Goal: Information Seeking & Learning: Learn about a topic

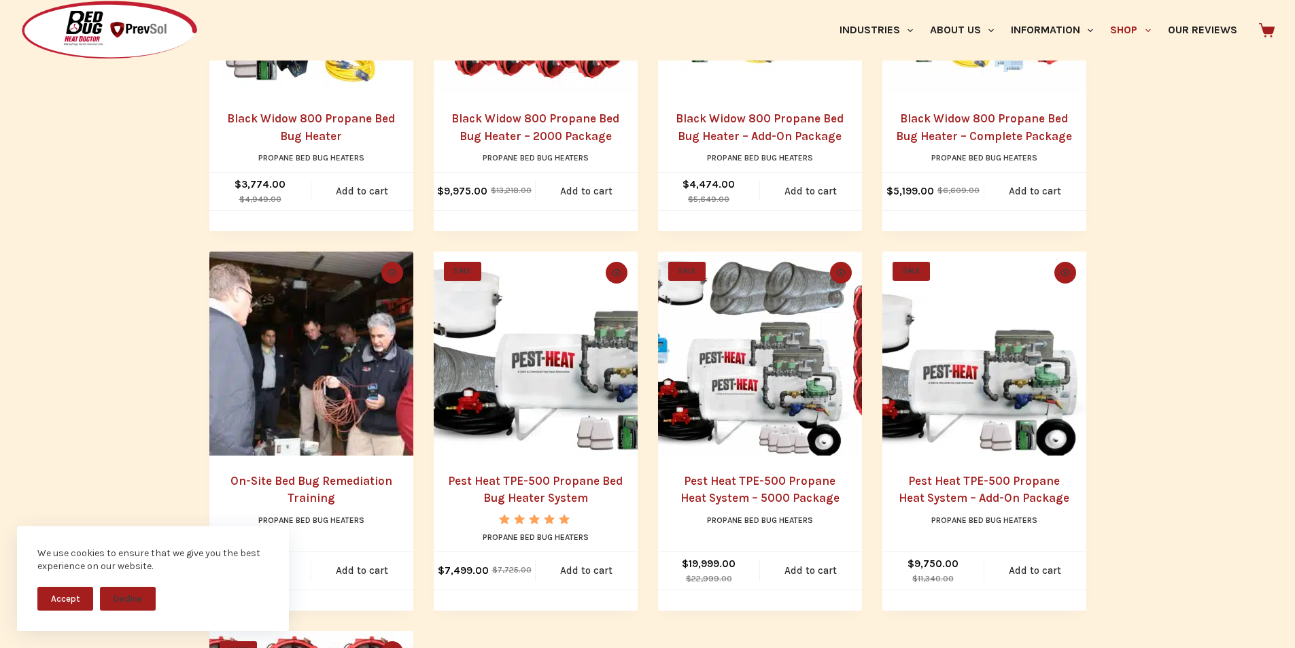
scroll to position [539, 0]
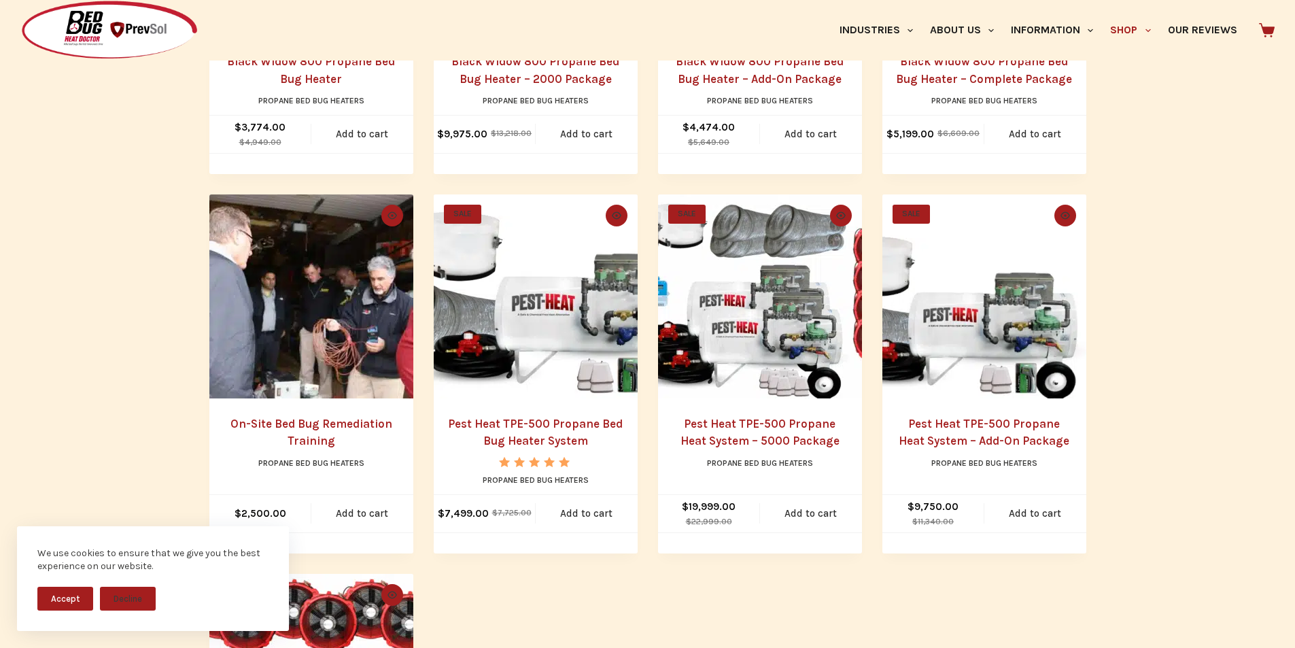
click at [551, 319] on img "Pest Heat TPE-500 Propane Bed Bug Heater System" at bounding box center [536, 296] width 204 height 204
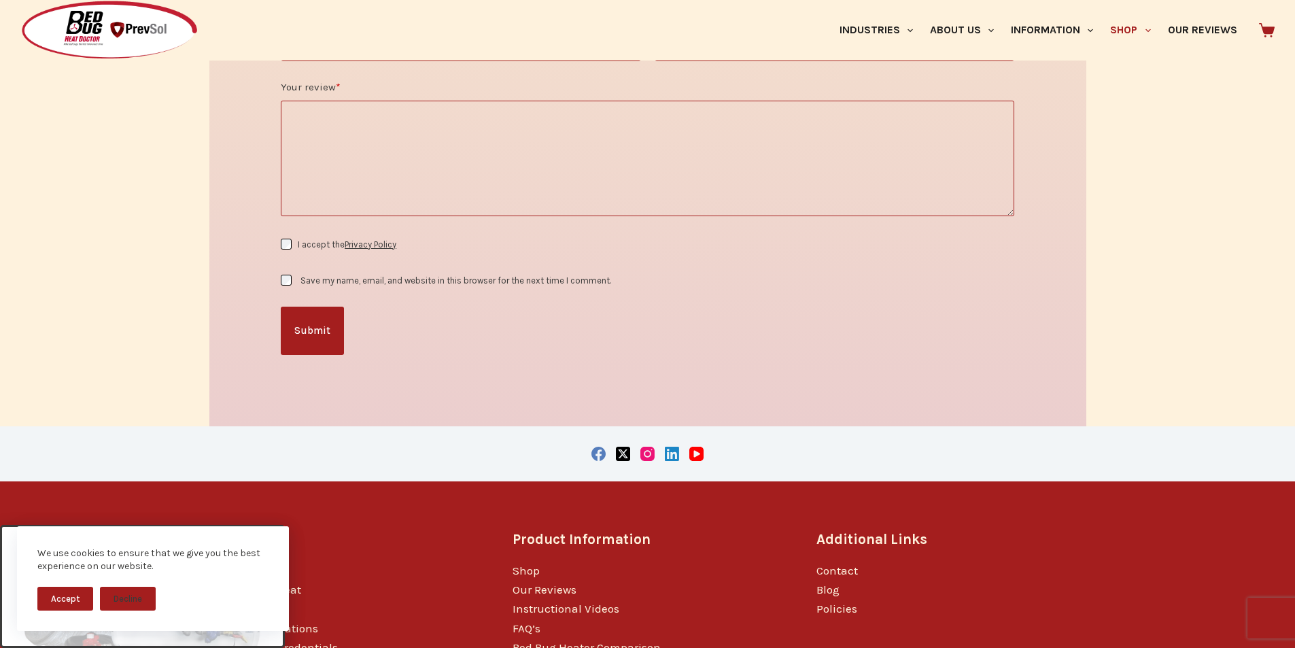
scroll to position [2927, 0]
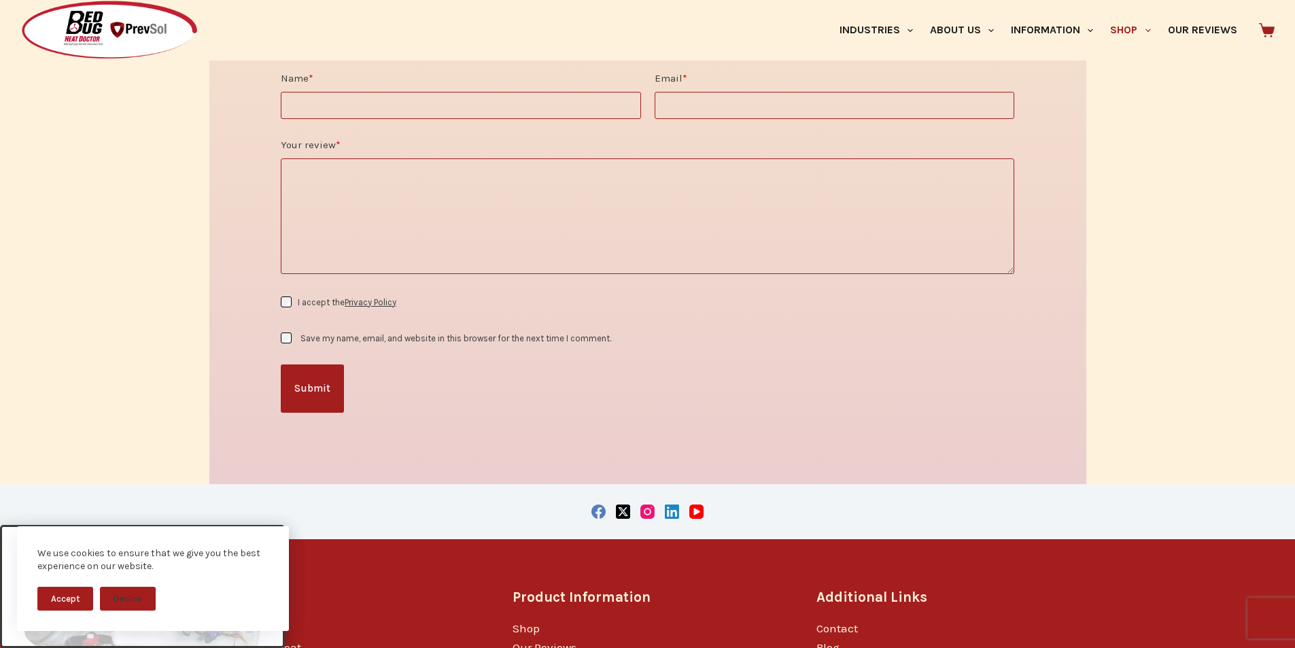
click at [649, 194] on textarea "Your review *" at bounding box center [648, 216] width 734 height 116
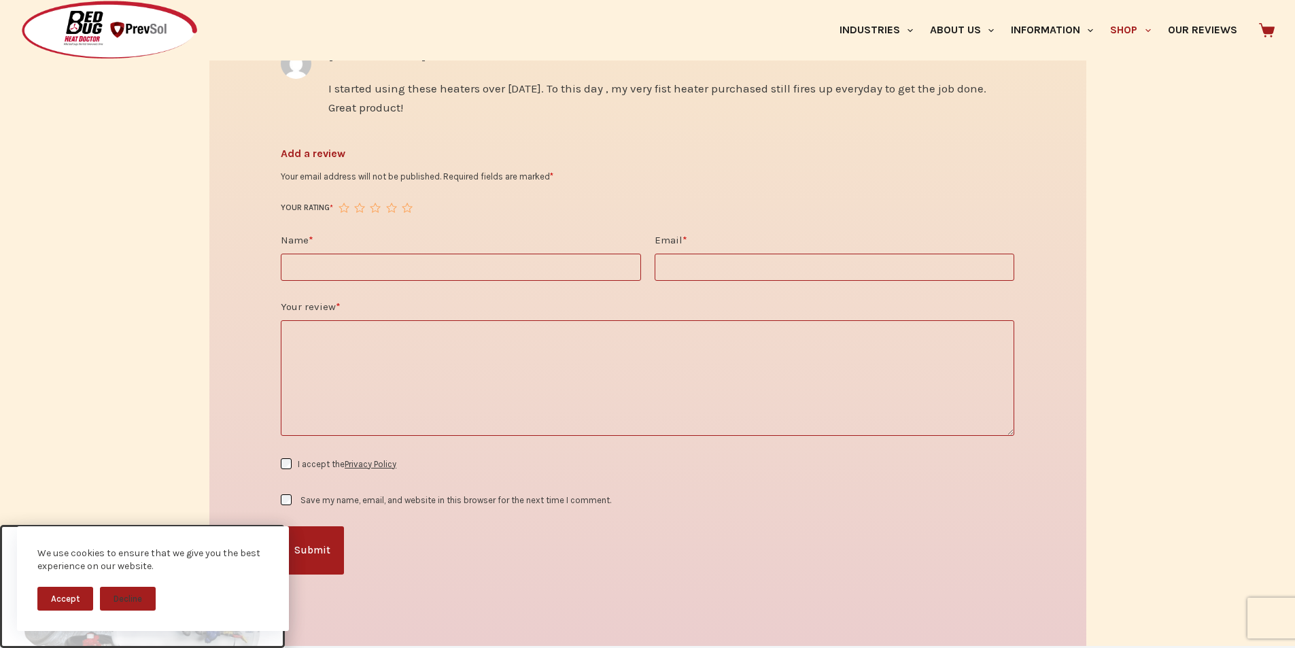
scroll to position [2728, 0]
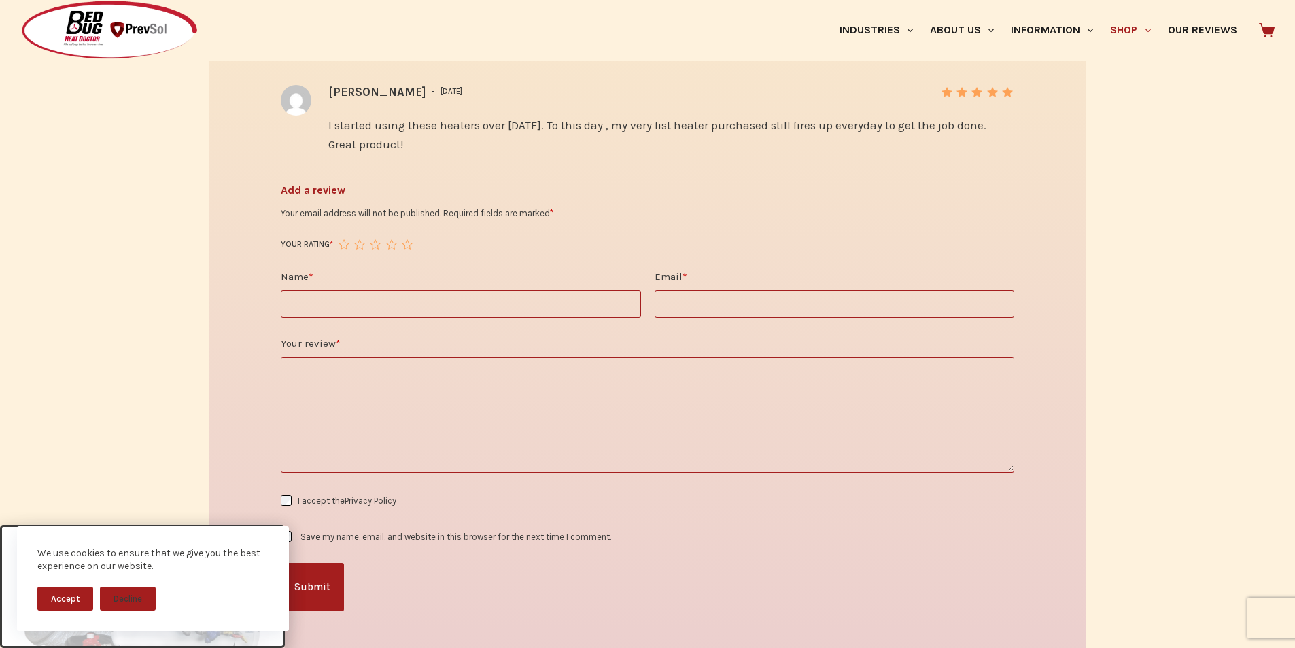
click at [532, 357] on textarea "Your review *" at bounding box center [648, 415] width 734 height 116
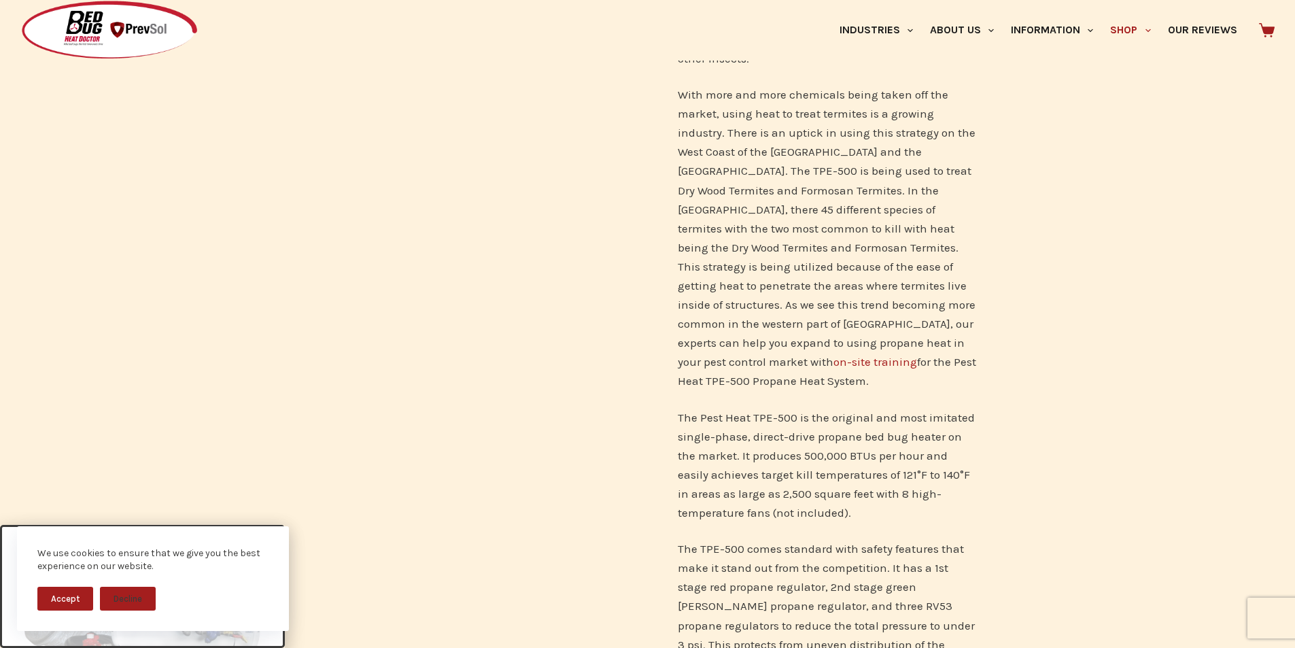
scroll to position [773, 0]
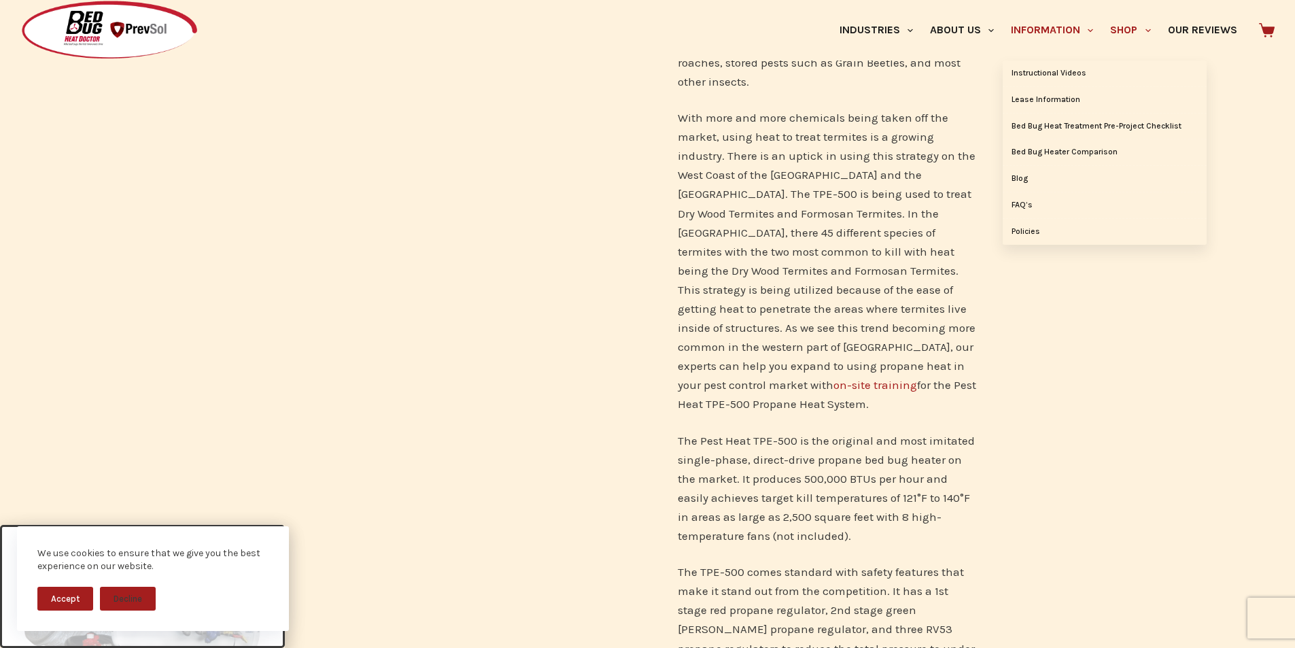
type textarea "****"
click at [1034, 21] on link "Information" at bounding box center [1052, 30] width 99 height 61
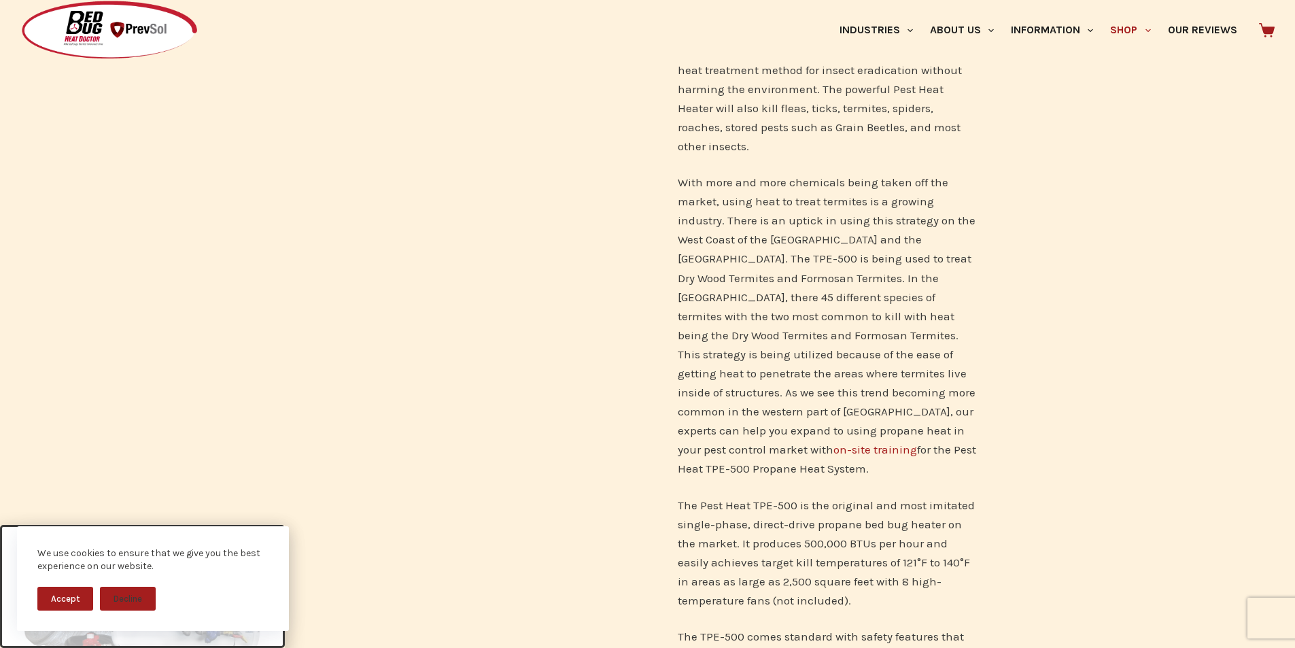
scroll to position [765, 0]
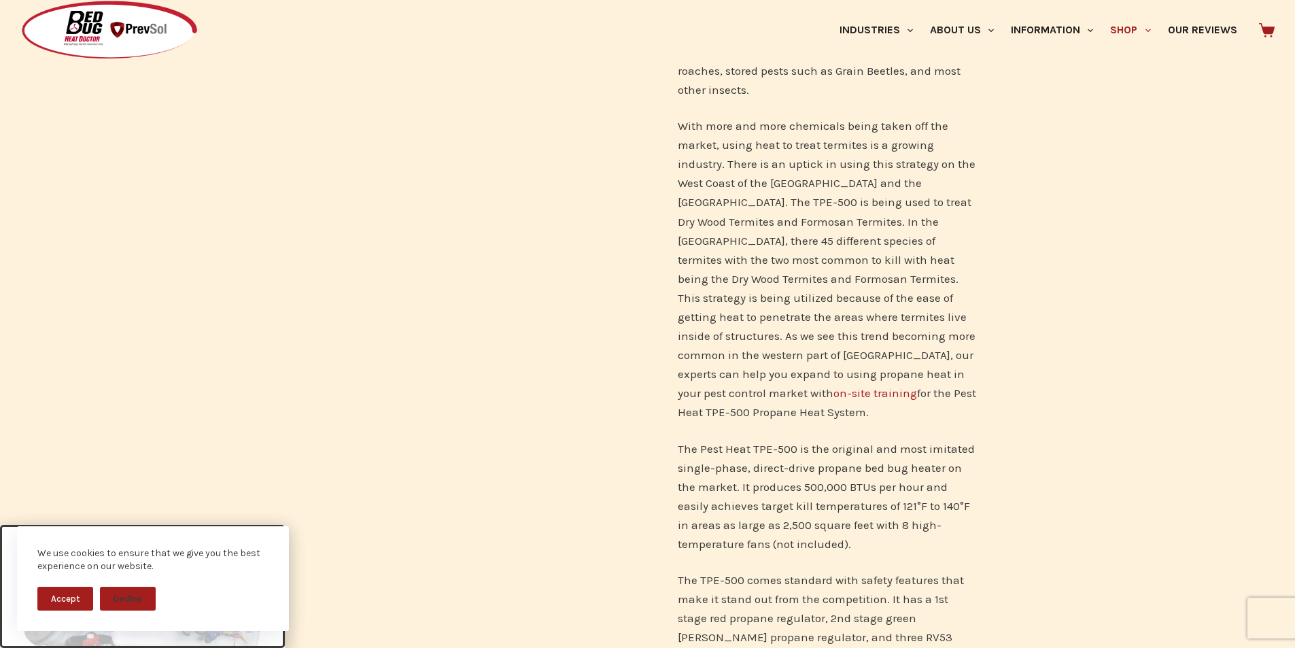
click at [834, 386] on link "on-site training" at bounding box center [876, 393] width 84 height 14
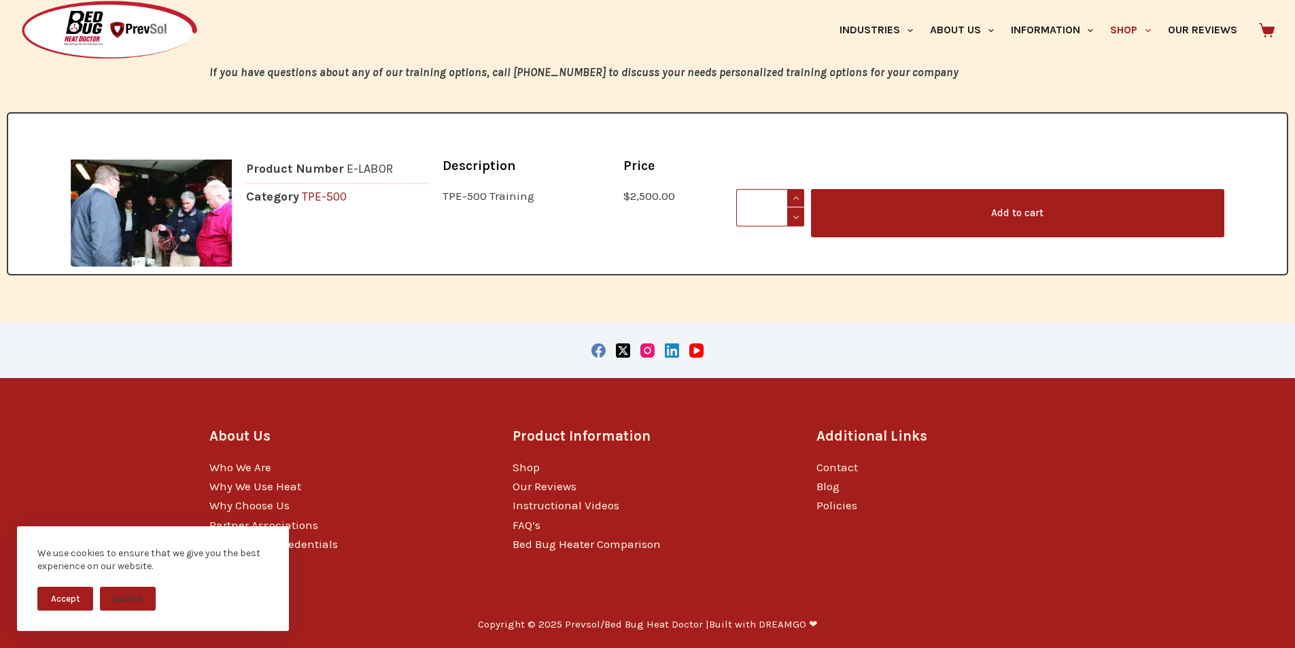
scroll to position [2311, 0]
click at [668, 353] on icon "LinkedIn" at bounding box center [672, 350] width 14 height 14
